Goal: Subscribe to service/newsletter

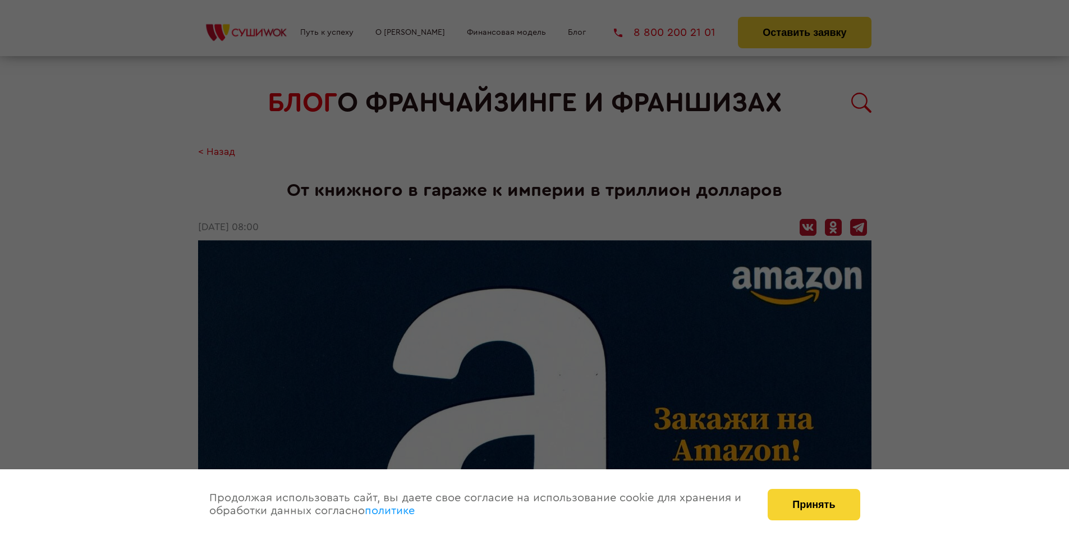
scroll to position [2122, 0]
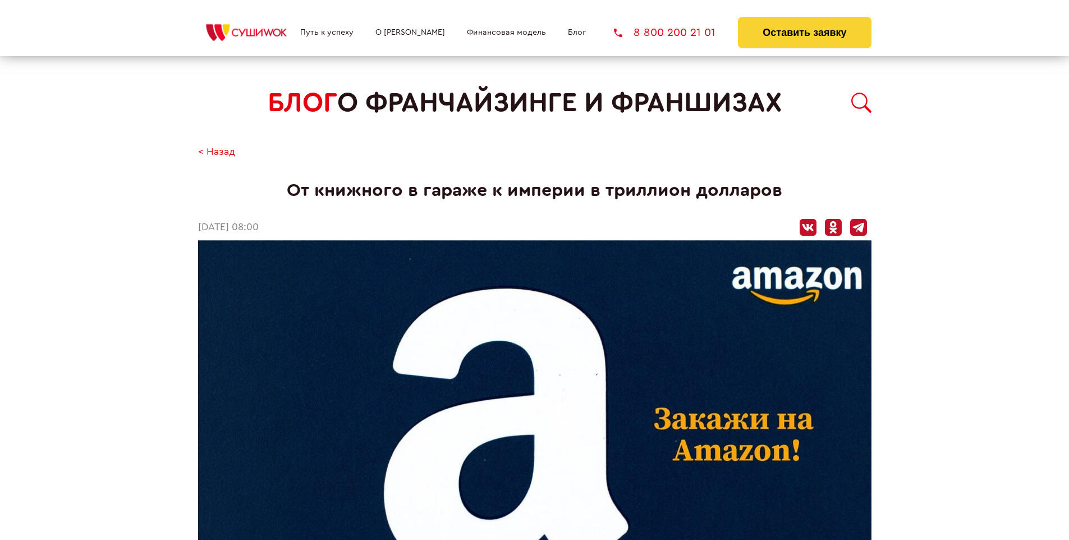
scroll to position [2122, 0]
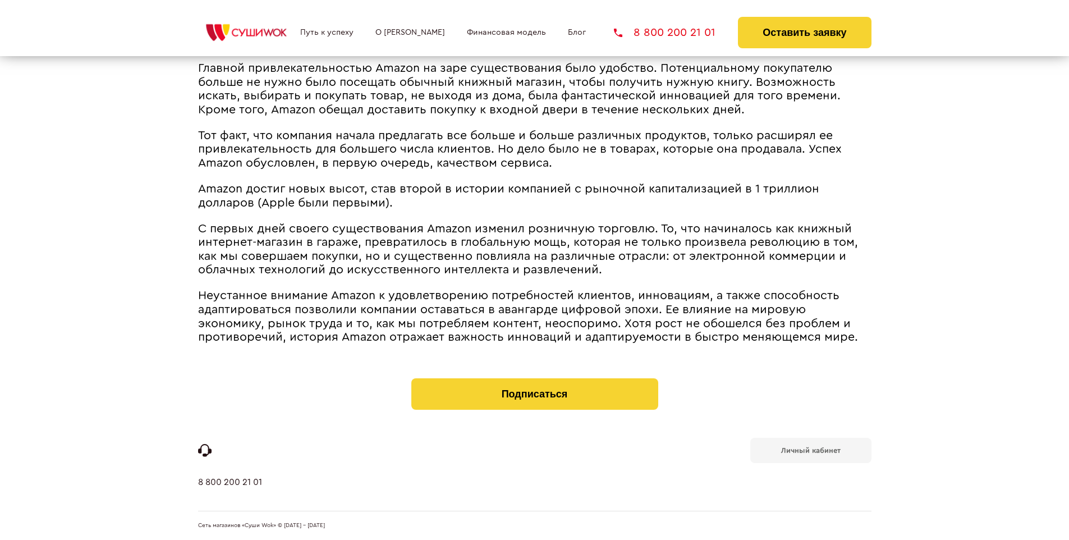
click at [810, 449] on b "Личный кабинет" at bounding box center [810, 450] width 59 height 7
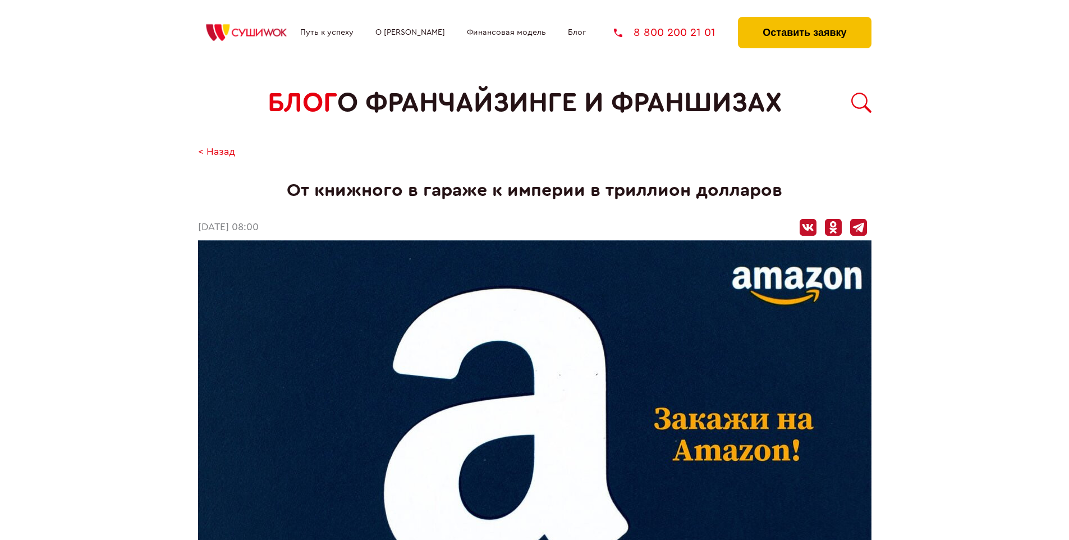
click at [804, 20] on button "Оставить заявку" at bounding box center [804, 32] width 133 height 31
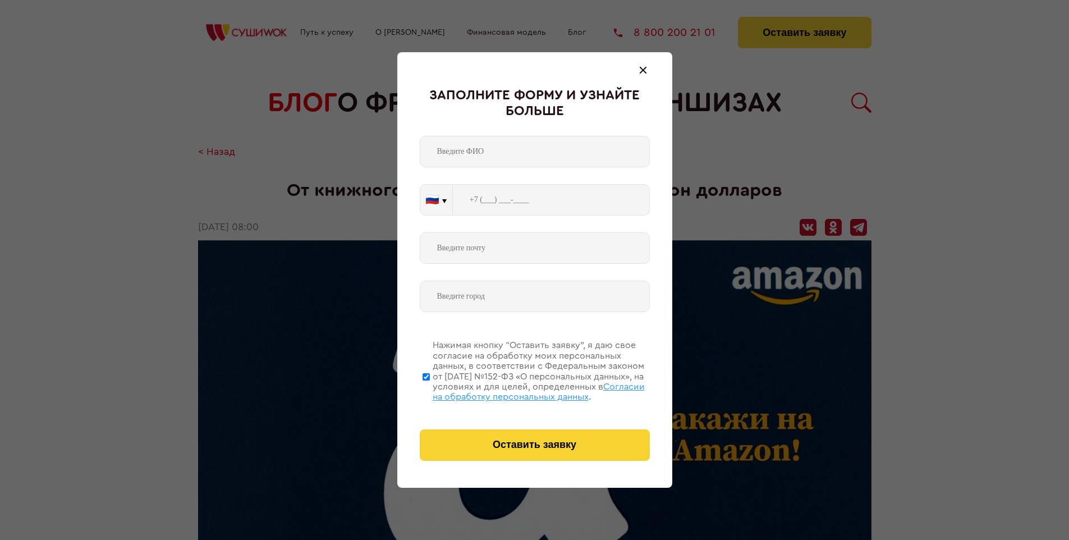
click at [520, 390] on span "Согласии на обработку персональных данных" at bounding box center [539, 391] width 212 height 19
click at [430, 390] on input "Нажимая кнопку “Оставить заявку”, я даю свое согласие на обработку моих персона…" at bounding box center [426, 377] width 7 height 90
checkbox input "false"
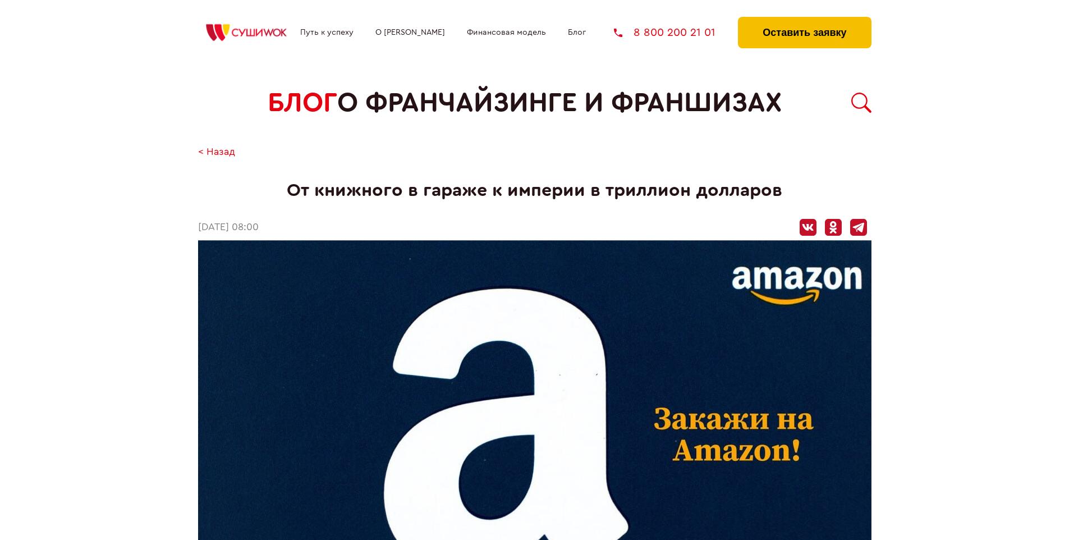
click at [804, 20] on button "Оставить заявку" at bounding box center [804, 32] width 133 height 31
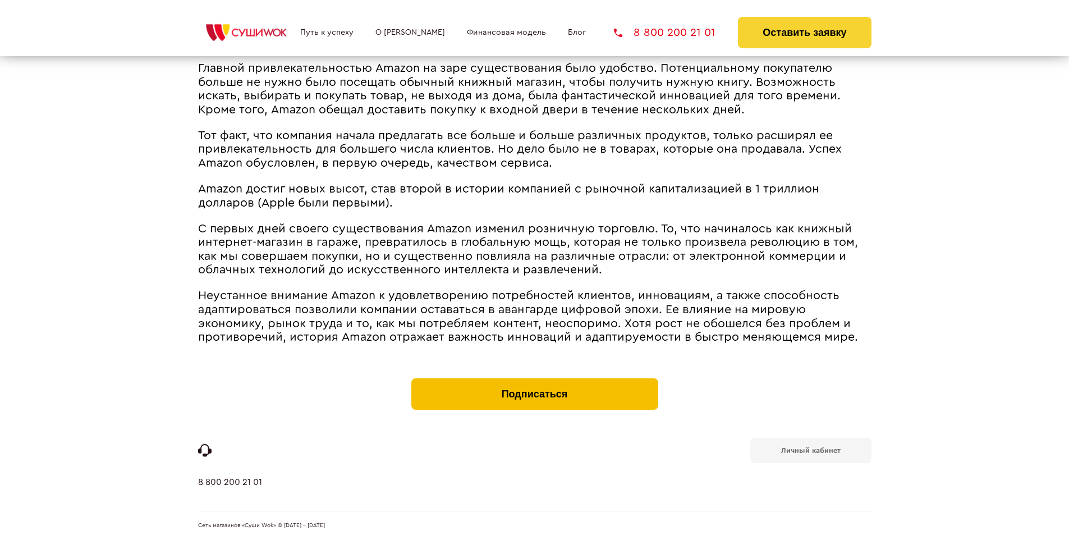
click at [534, 380] on button "Подписаться" at bounding box center [534, 393] width 247 height 31
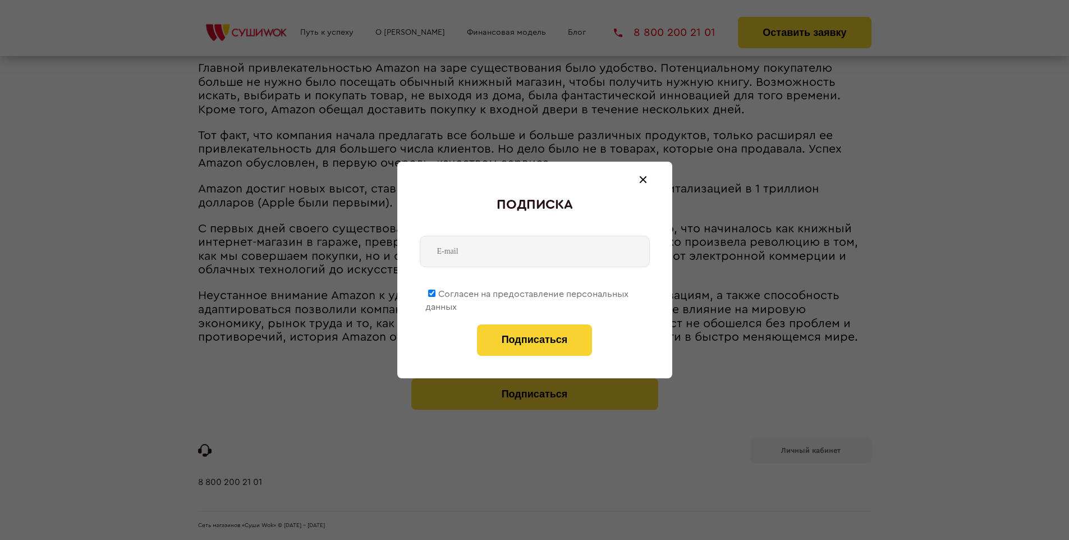
click at [528, 292] on span "Согласен на предоставление персональных данных" at bounding box center [526, 301] width 203 height 22
click at [435, 292] on input "Согласен на предоставление персональных данных" at bounding box center [431, 293] width 7 height 7
checkbox input "false"
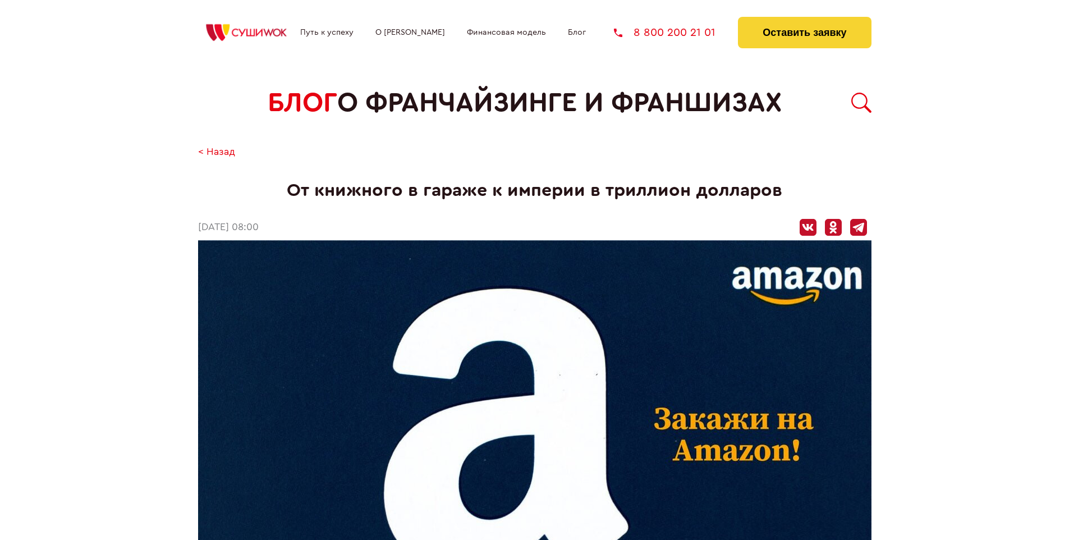
scroll to position [2122, 0]
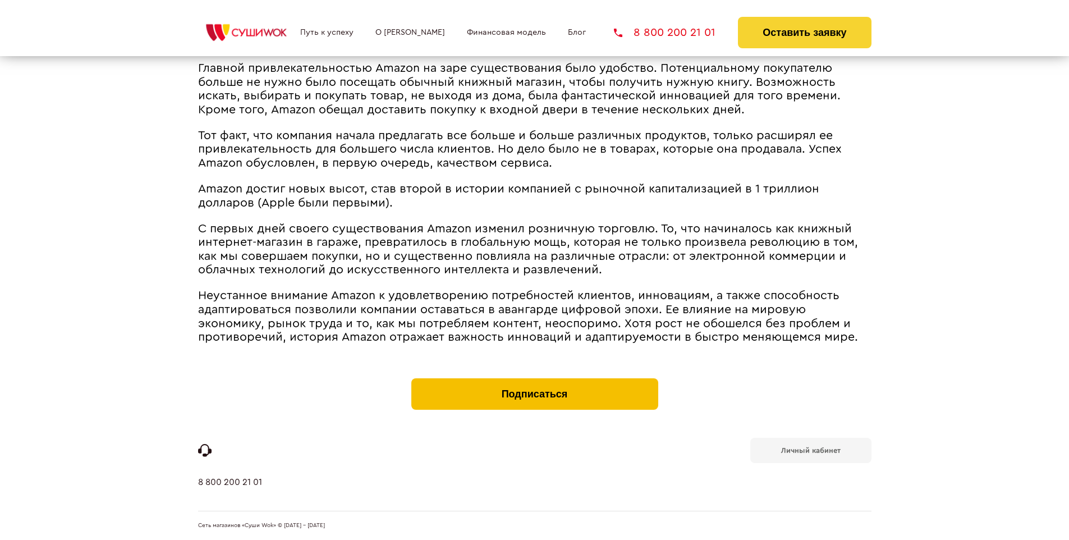
click at [534, 380] on button "Подписаться" at bounding box center [534, 393] width 247 height 31
